Goal: Check status: Check status

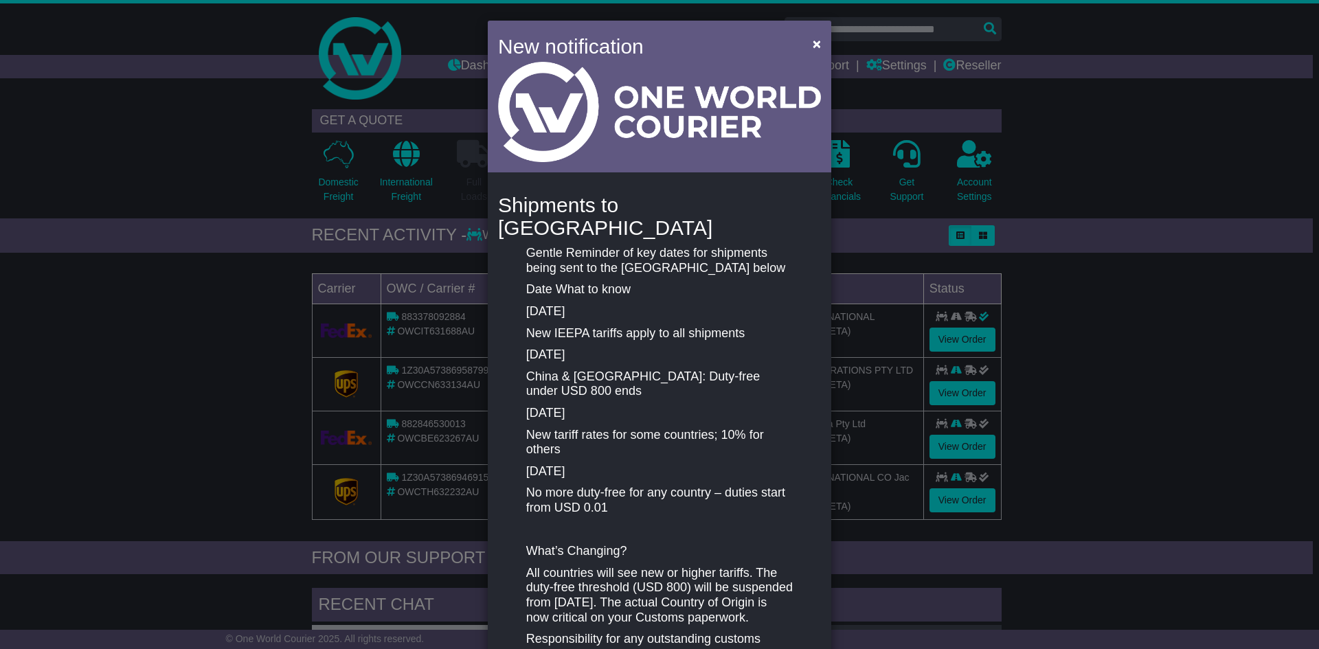
drag, startPoint x: 521, startPoint y: 267, endPoint x: 638, endPoint y: 277, distance: 116.6
click at [638, 277] on div "Gentle Reminder of key dates for shipments being sent to the US below Date What…" at bounding box center [659, 468] width 280 height 445
drag, startPoint x: 571, startPoint y: 294, endPoint x: 555, endPoint y: 301, distance: 17.2
click at [567, 304] on p "Apr 5, 2025" at bounding box center [659, 311] width 267 height 15
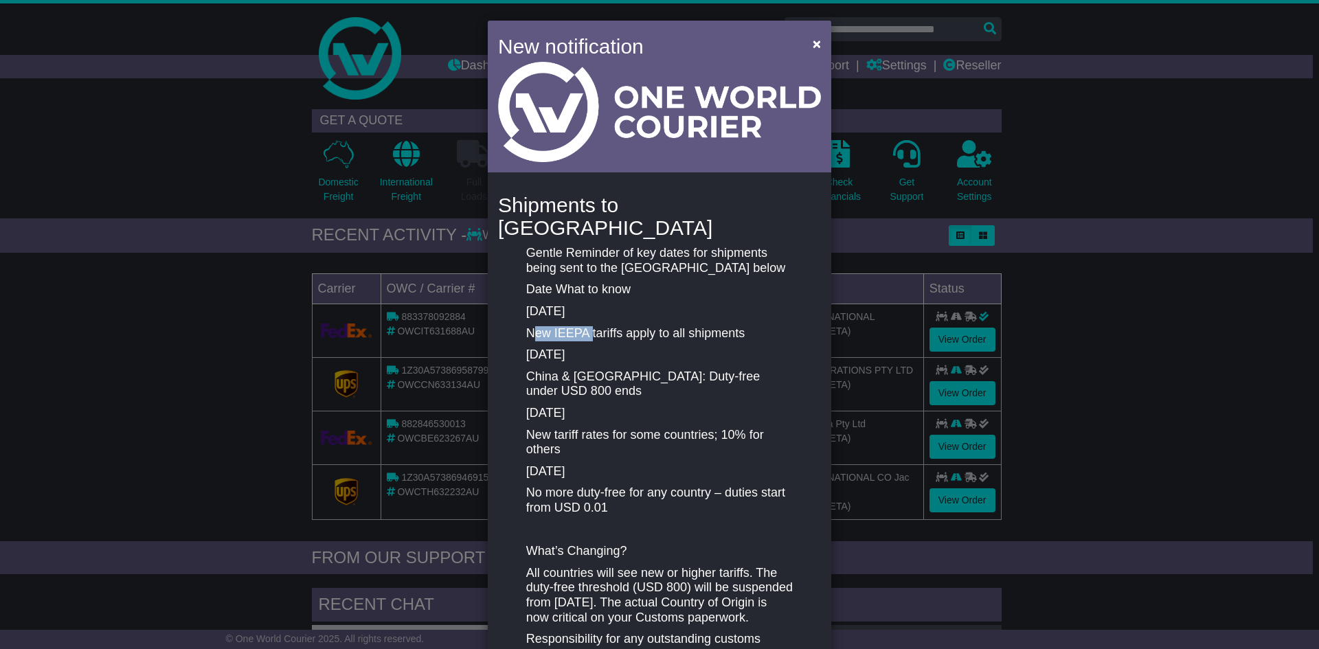
drag, startPoint x: 528, startPoint y: 311, endPoint x: 616, endPoint y: 311, distance: 87.9
click at [614, 326] on p "New IEEPA tariffs apply to all shipments" at bounding box center [659, 333] width 267 height 15
drag, startPoint x: 622, startPoint y: 311, endPoint x: 638, endPoint y: 308, distance: 15.9
click at [629, 326] on p "New IEEPA tariffs apply to all shipments" at bounding box center [659, 333] width 267 height 15
click at [656, 326] on p "New IEEPA tariffs apply to all shipments" at bounding box center [659, 333] width 267 height 15
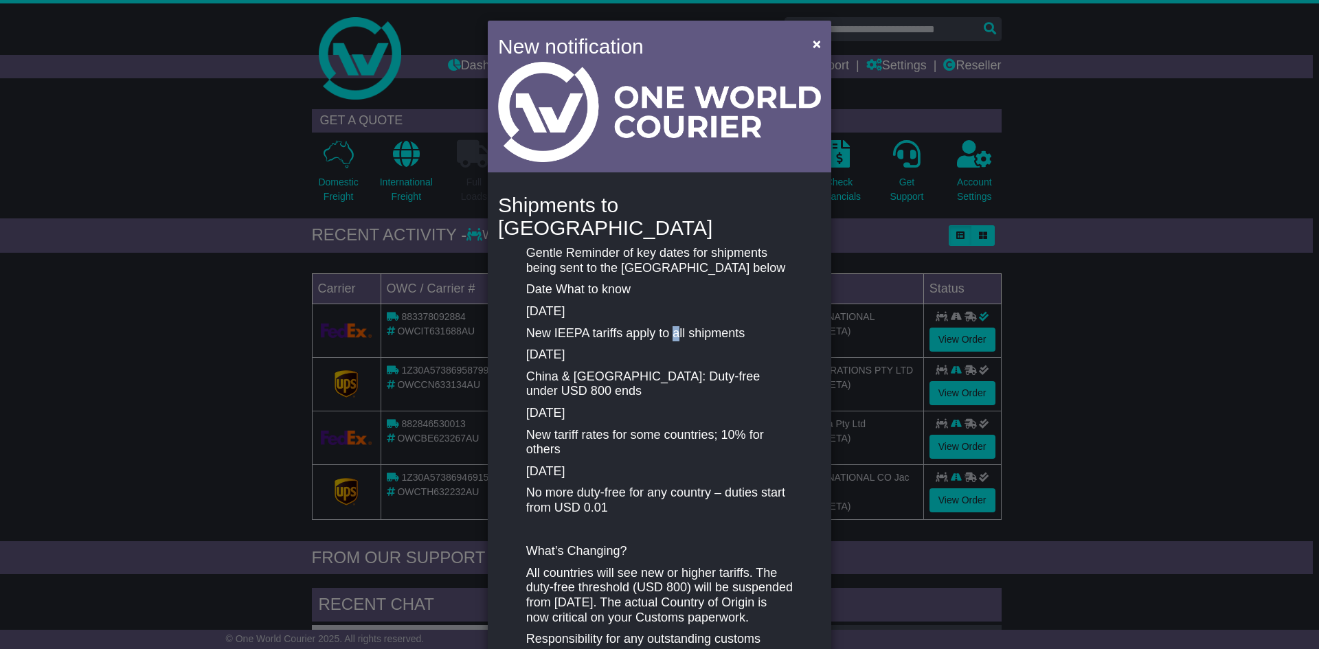
click at [678, 326] on p "New IEEPA tariffs apply to all shipments" at bounding box center [659, 333] width 267 height 15
drag, startPoint x: 705, startPoint y: 311, endPoint x: 712, endPoint y: 311, distance: 6.9
click at [710, 326] on p "New IEEPA tariffs apply to all shipments" at bounding box center [659, 333] width 267 height 15
drag, startPoint x: 741, startPoint y: 353, endPoint x: 759, endPoint y: 353, distance: 17.9
click at [759, 370] on p "China & Hong Kong: Duty-free under USD 800 ends" at bounding box center [659, 385] width 267 height 30
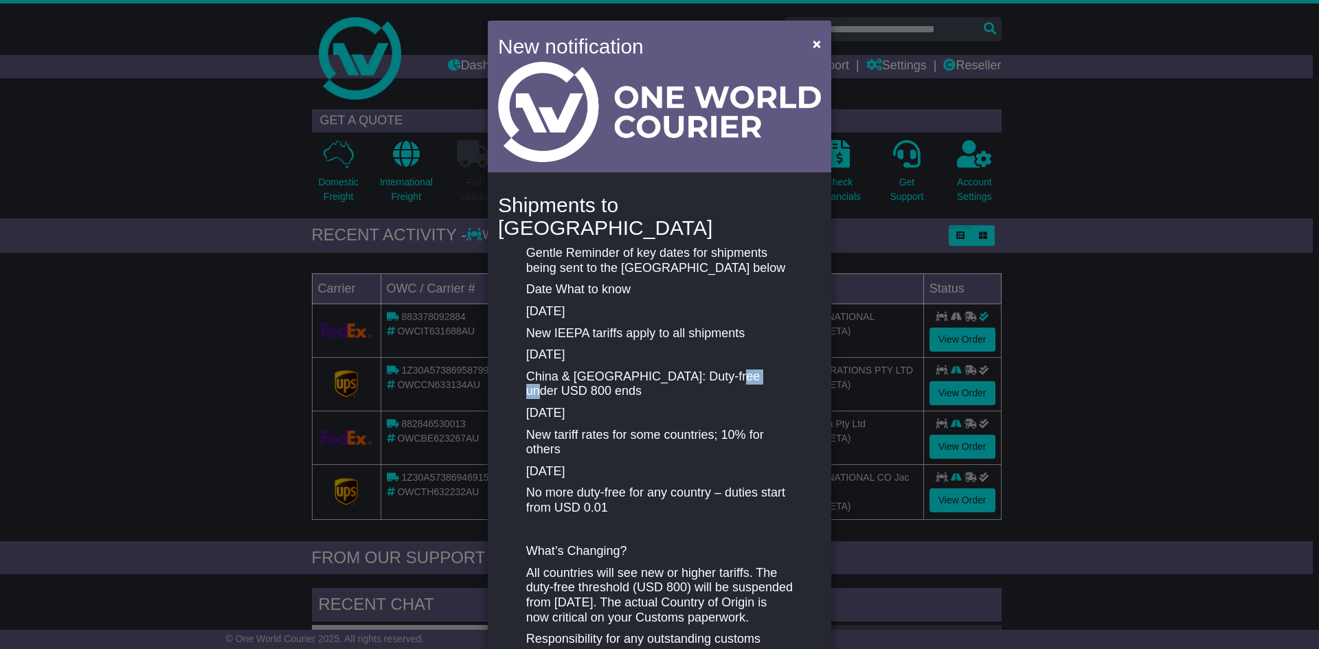
click at [759, 370] on p "China & Hong Kong: Duty-free under USD 800 ends" at bounding box center [659, 385] width 267 height 30
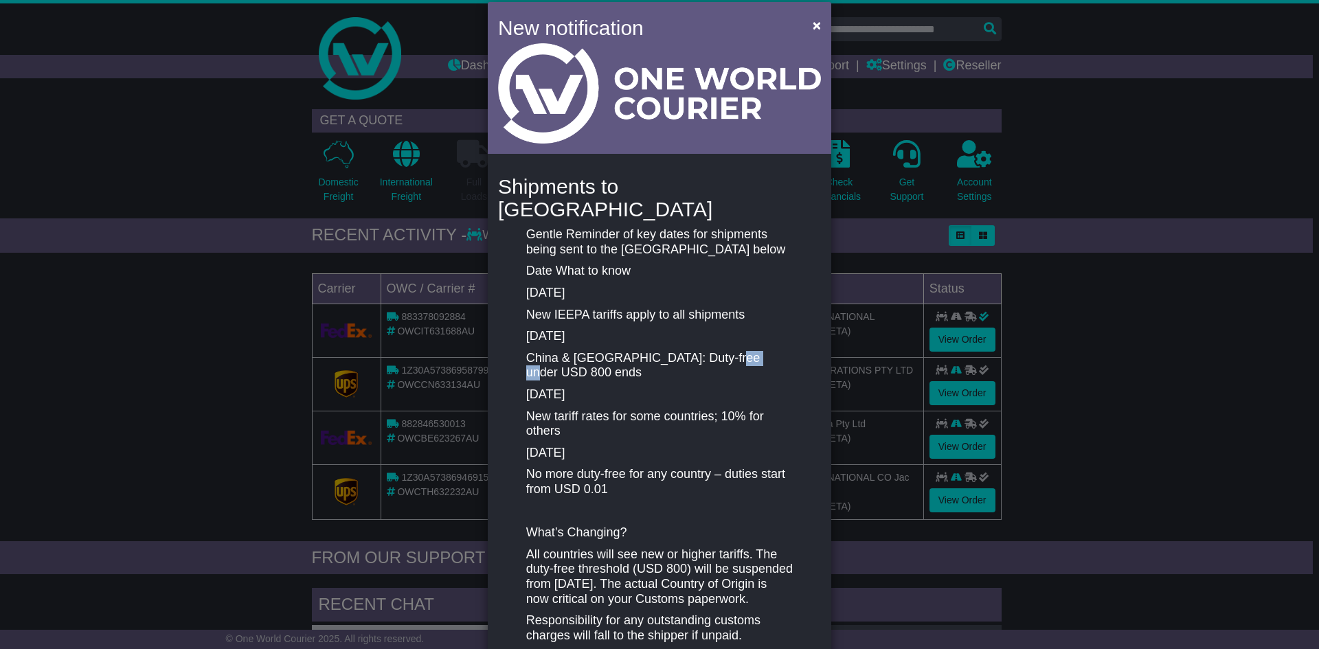
scroll to position [69, 0]
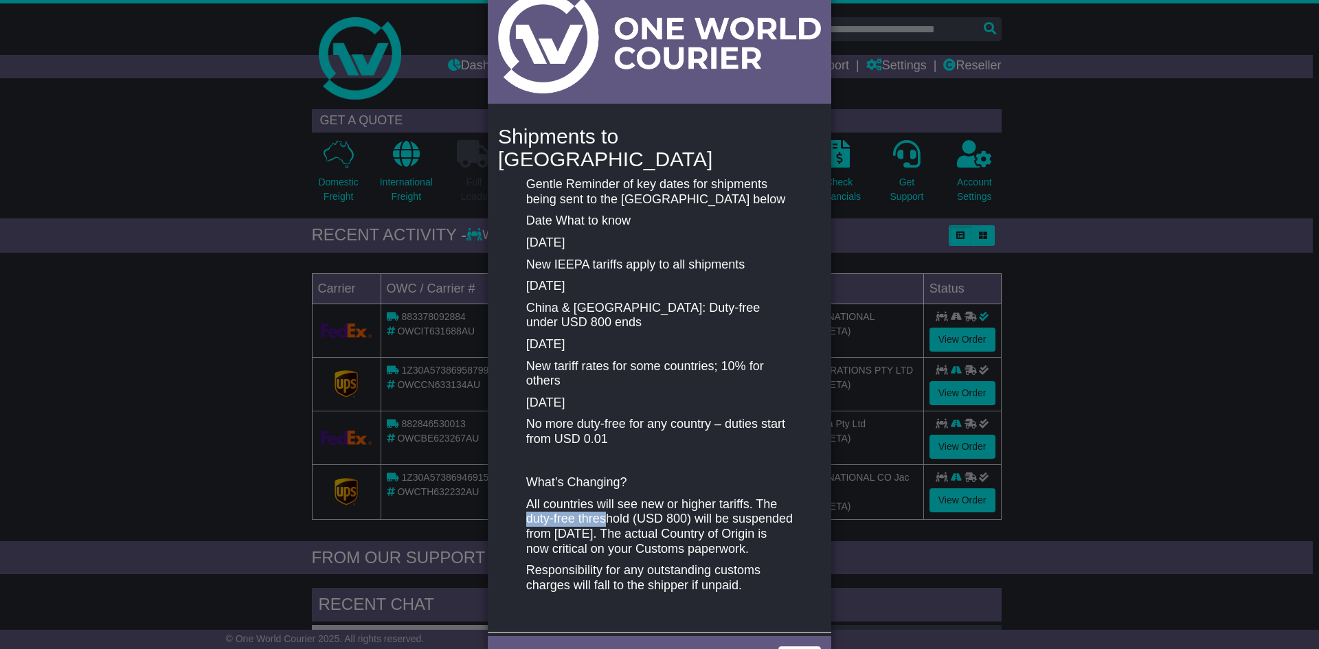
drag, startPoint x: 522, startPoint y: 497, endPoint x: 611, endPoint y: 493, distance: 88.8
click at [608, 494] on div "Gentle Reminder of key dates for shipments being sent to the US below Date What…" at bounding box center [659, 399] width 280 height 445
click at [620, 497] on p "All countries will see new or higher tariffs. The duty-free threshold (USD 800)…" at bounding box center [659, 526] width 267 height 59
click at [715, 497] on p "All countries will see new or higher tariffs. The duty-free threshold (USD 800)…" at bounding box center [659, 526] width 267 height 59
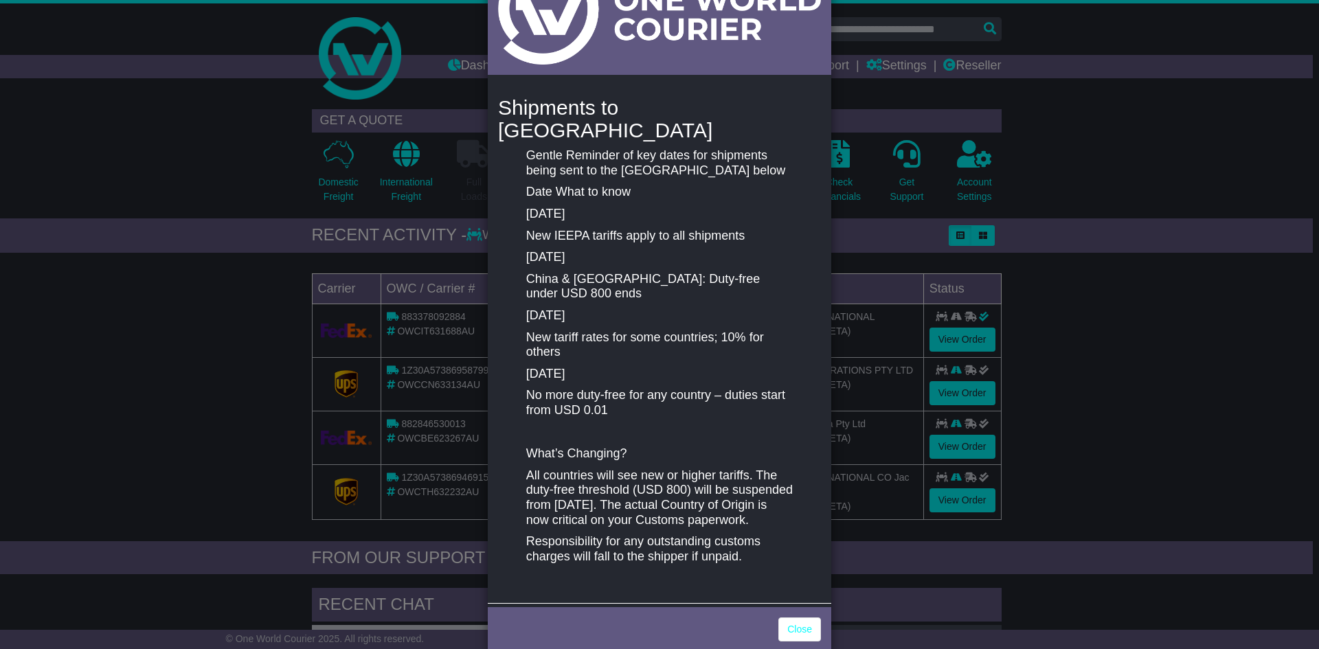
scroll to position [113, 0]
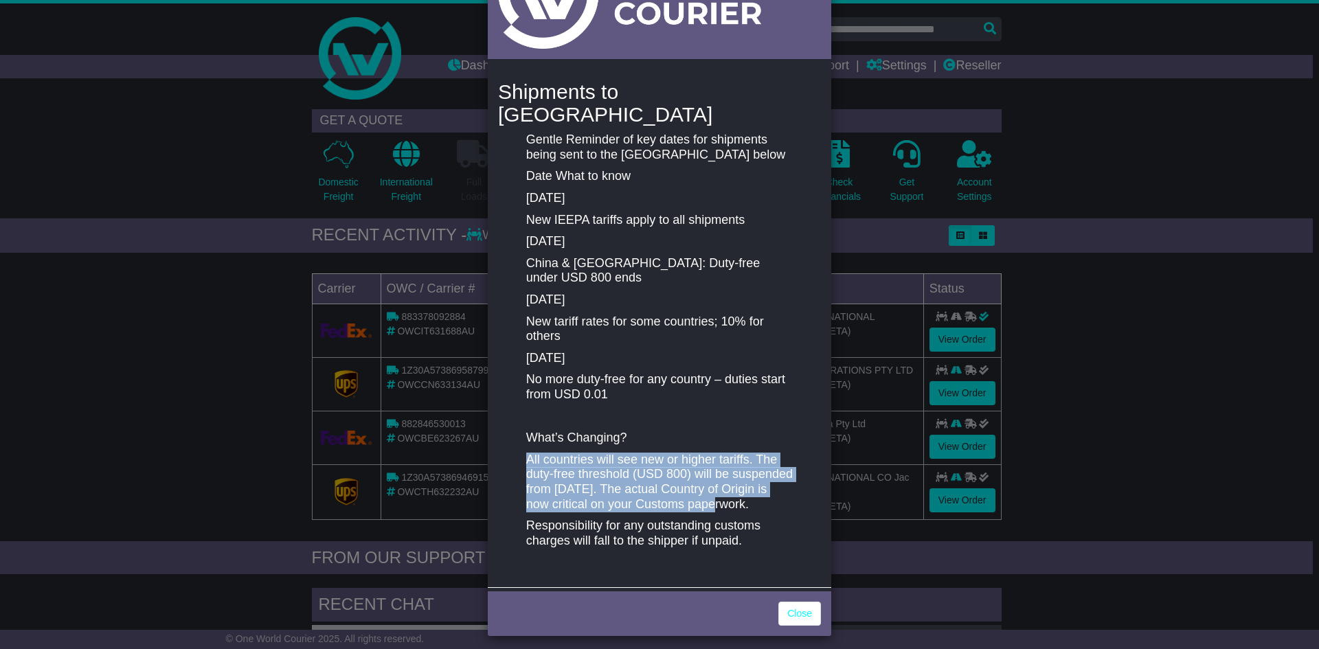
drag, startPoint x: 523, startPoint y: 436, endPoint x: 699, endPoint y: 475, distance: 180.2
click at [699, 475] on p "All countries will see new or higher tariffs. The duty-free threshold (USD 800)…" at bounding box center [659, 482] width 267 height 59
click at [701, 474] on p "All countries will see new or higher tariffs. The duty-free threshold (USD 800)…" at bounding box center [659, 482] width 267 height 59
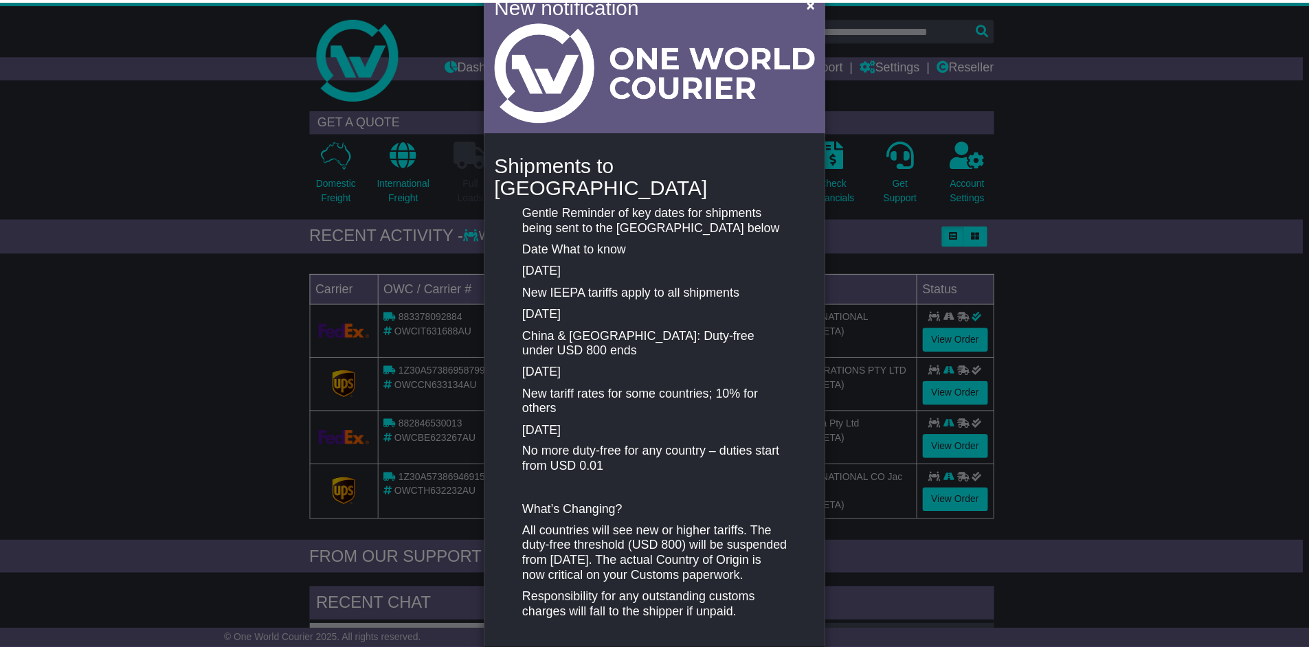
scroll to position [40, 0]
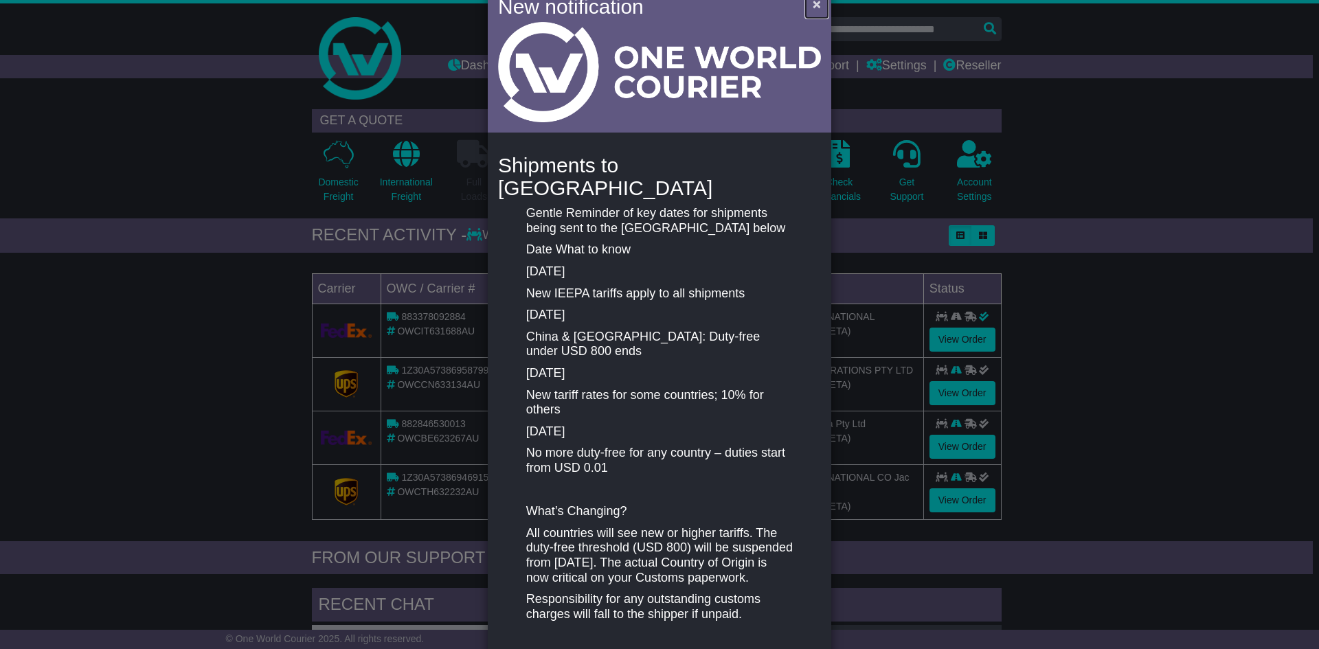
click at [816, 3] on span "×" at bounding box center [817, 4] width 8 height 16
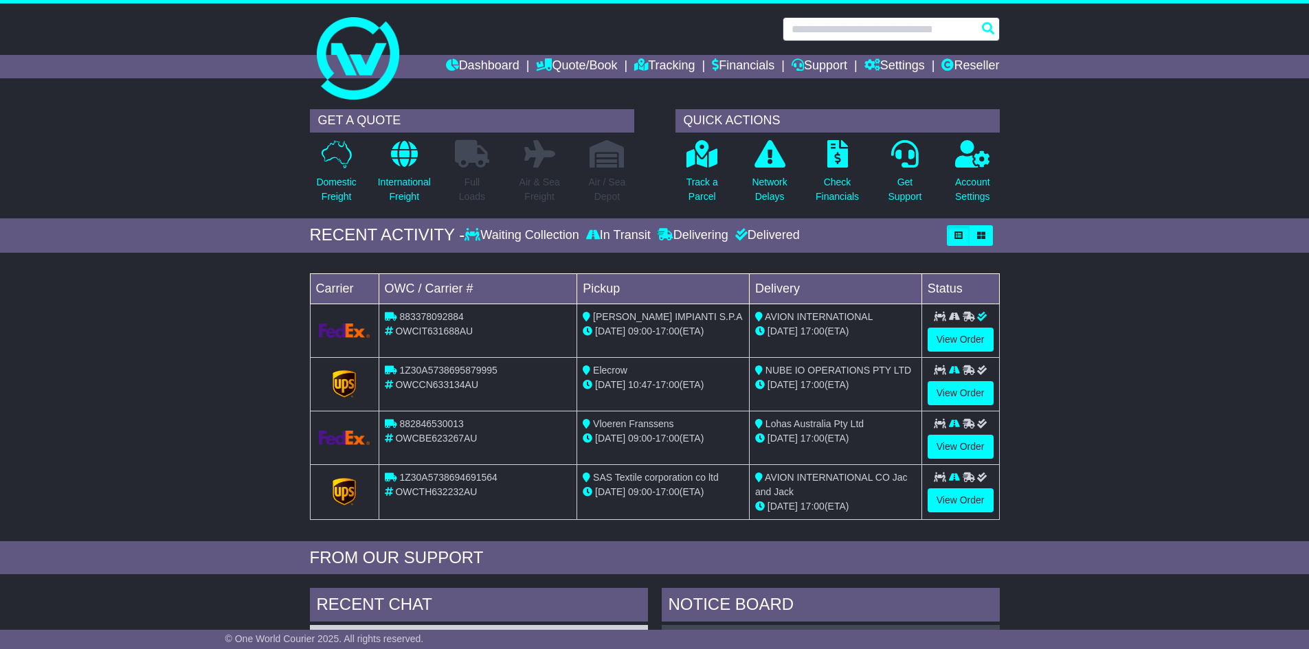
click at [844, 34] on input "text" at bounding box center [891, 29] width 217 height 24
paste input "*********"
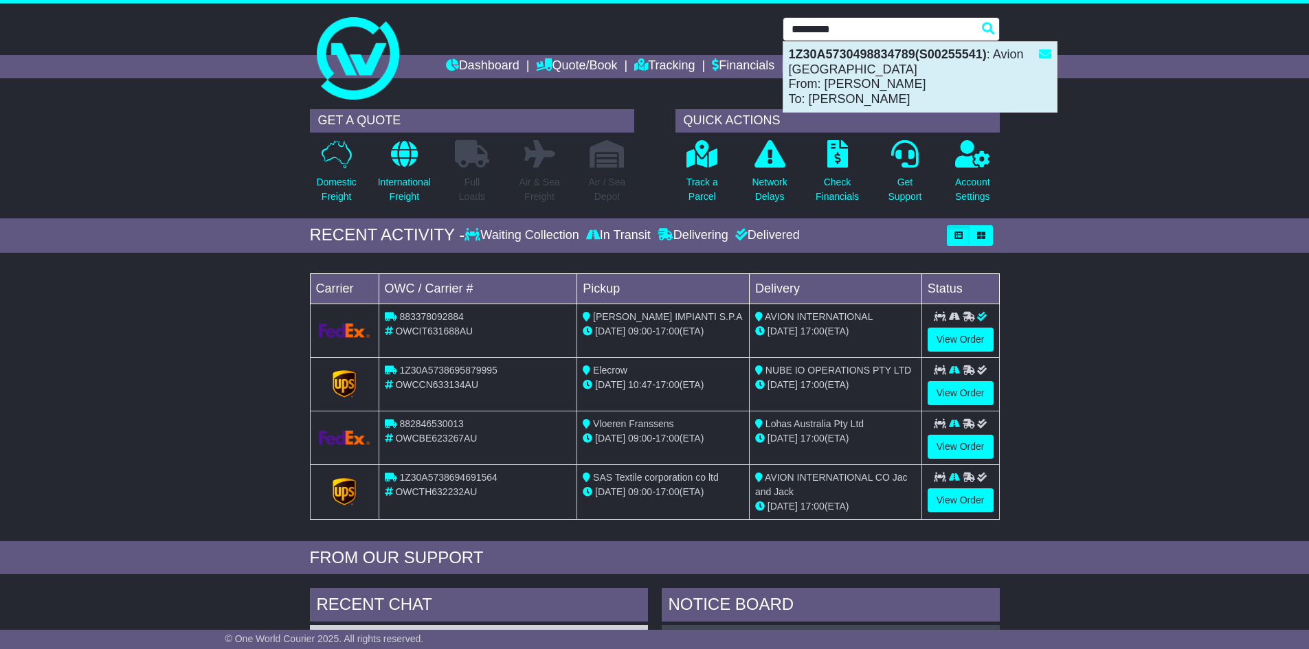
click at [941, 59] on strong "1Z30A5730498834789(S00255541)" at bounding box center [888, 54] width 198 height 14
type input "**********"
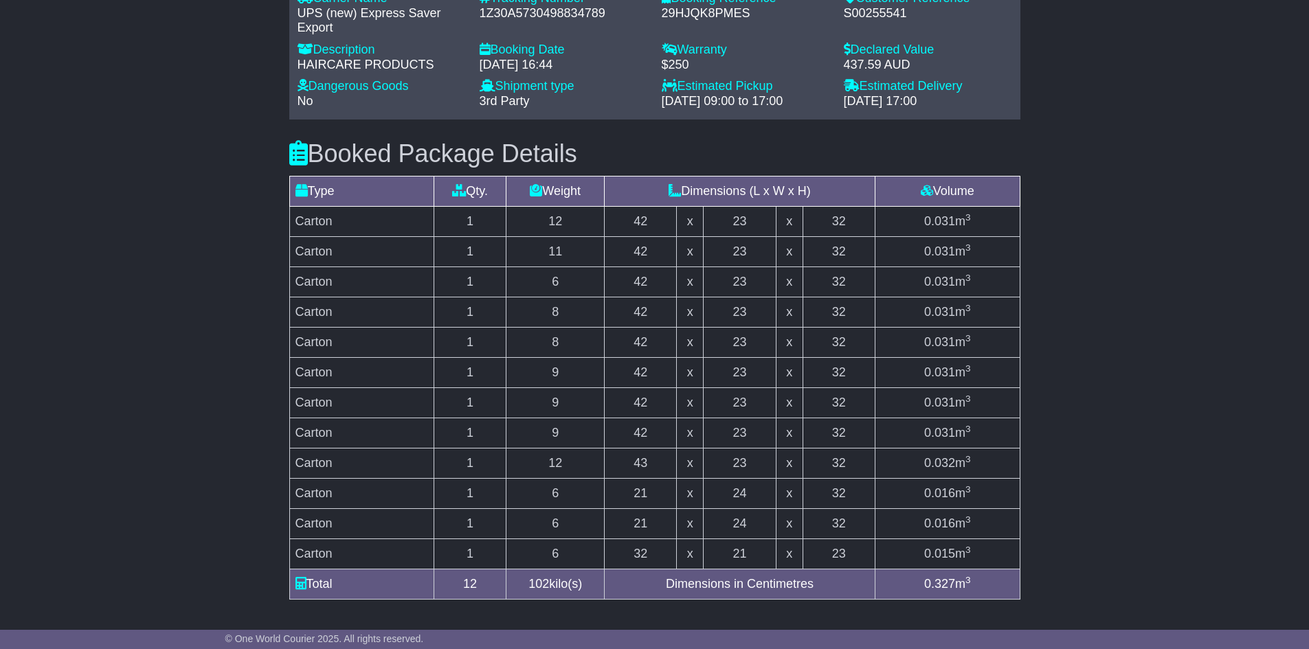
scroll to position [1237, 0]
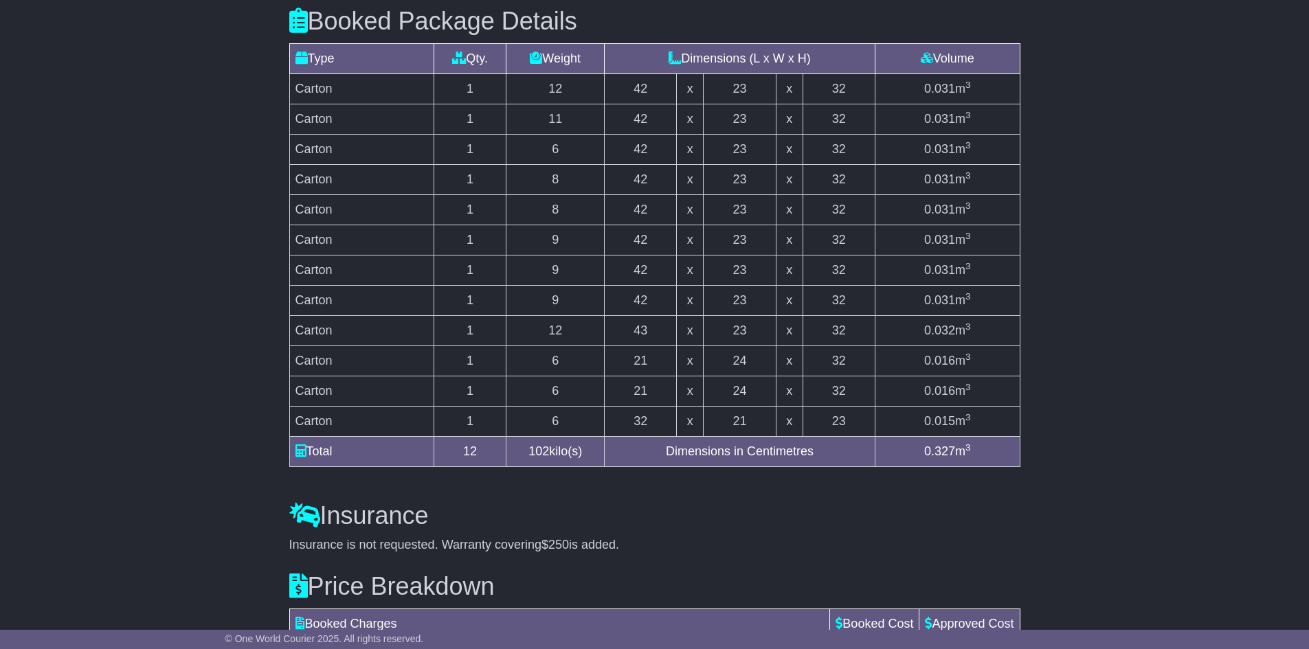
click at [568, 235] on td "9" at bounding box center [555, 240] width 98 height 30
click at [568, 263] on td "9" at bounding box center [555, 271] width 98 height 30
click at [564, 287] on td "9" at bounding box center [555, 301] width 98 height 30
click at [572, 143] on td "6" at bounding box center [555, 150] width 98 height 30
click at [571, 241] on td "9" at bounding box center [555, 240] width 98 height 30
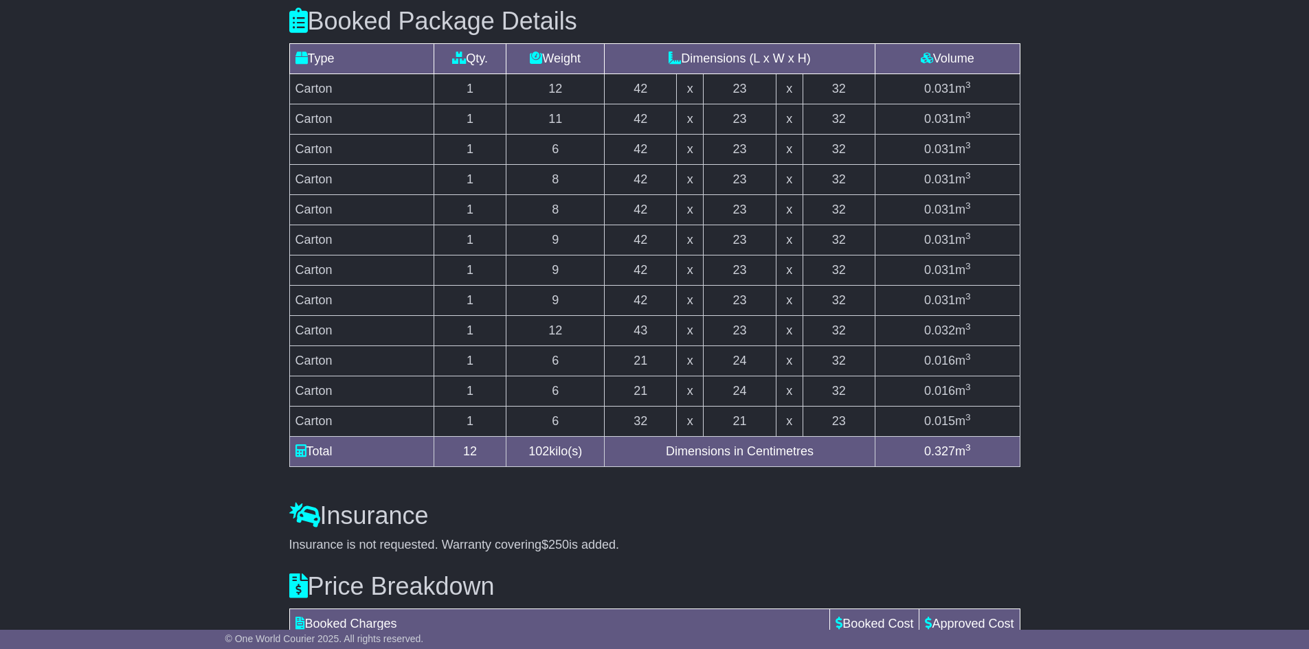
click at [559, 260] on td "9" at bounding box center [555, 271] width 98 height 30
drag, startPoint x: 568, startPoint y: 290, endPoint x: 569, endPoint y: 316, distance: 26.1
click at [568, 291] on td "9" at bounding box center [555, 301] width 98 height 30
click at [567, 355] on td "6" at bounding box center [555, 361] width 98 height 30
click at [568, 388] on td "6" at bounding box center [555, 392] width 98 height 30
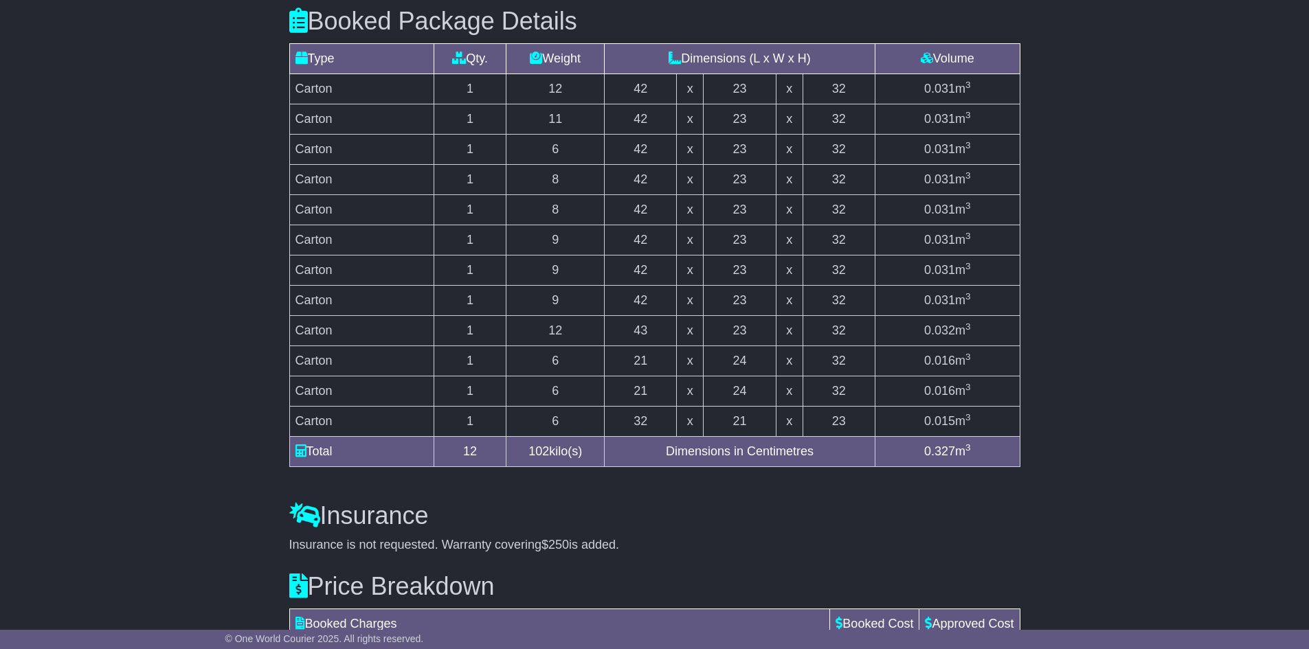
click at [568, 411] on td "6" at bounding box center [555, 422] width 98 height 30
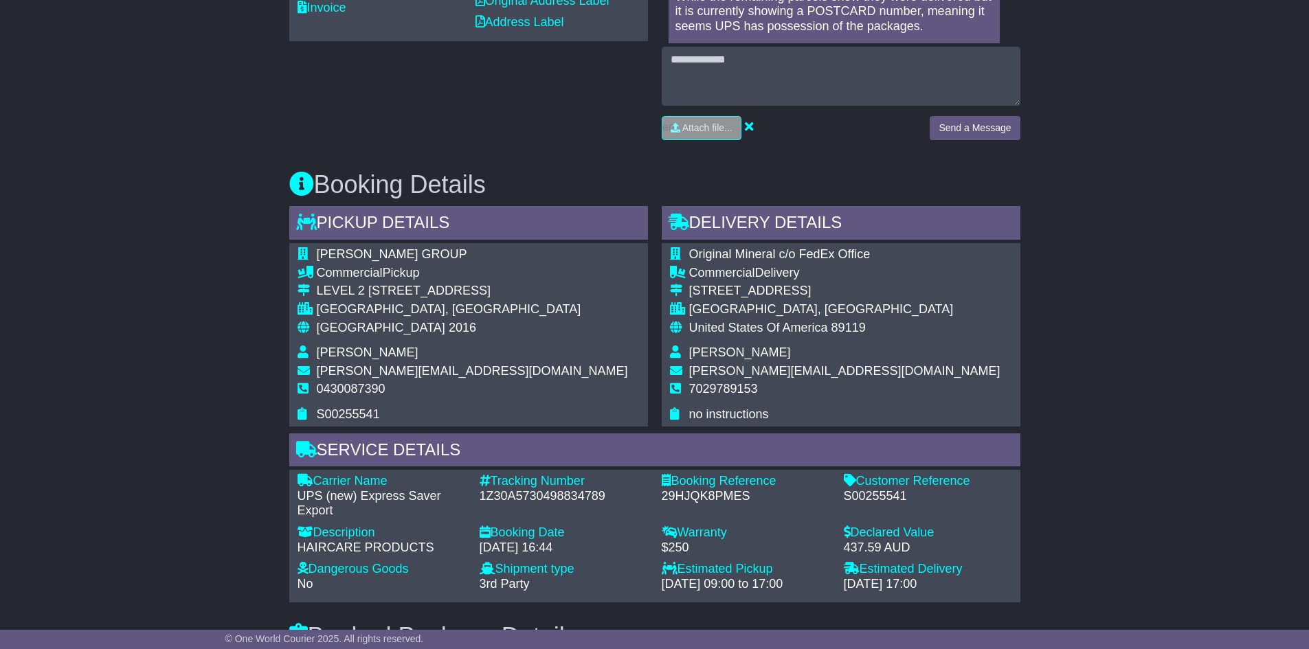
scroll to position [550, 0]
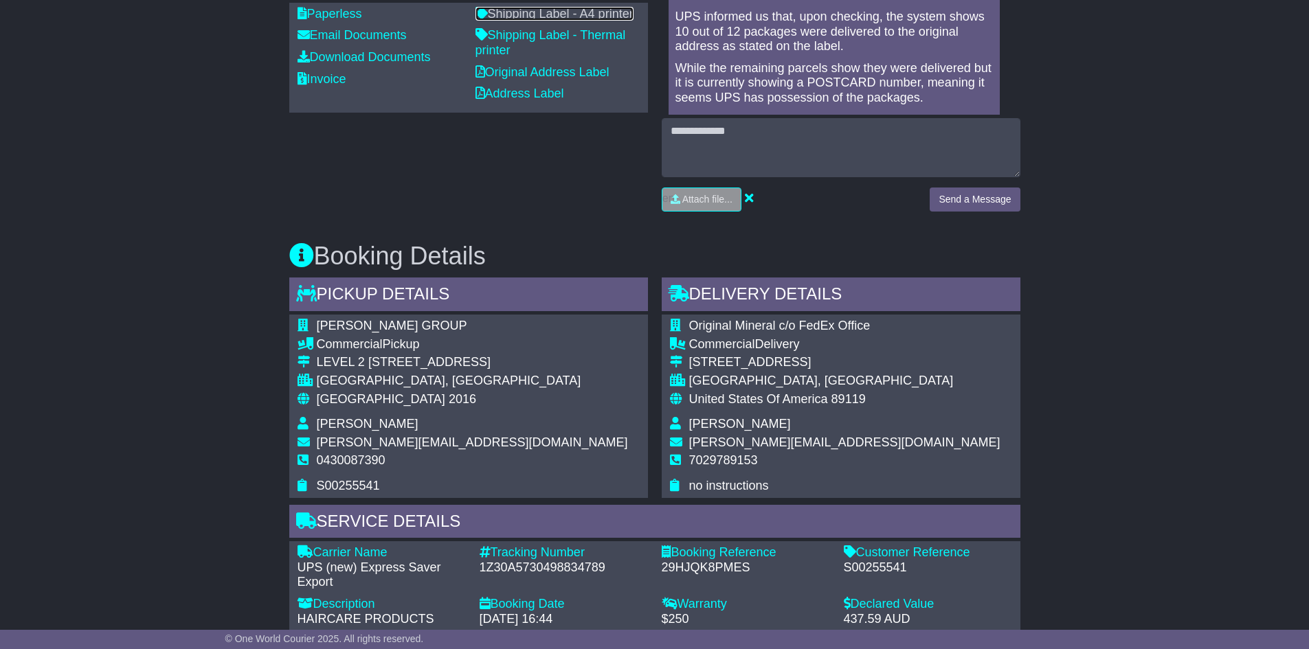
click at [554, 12] on link "Shipping Label - A4 printer" at bounding box center [554, 14] width 158 height 14
